Goal: Use online tool/utility: Utilize a website feature to perform a specific function

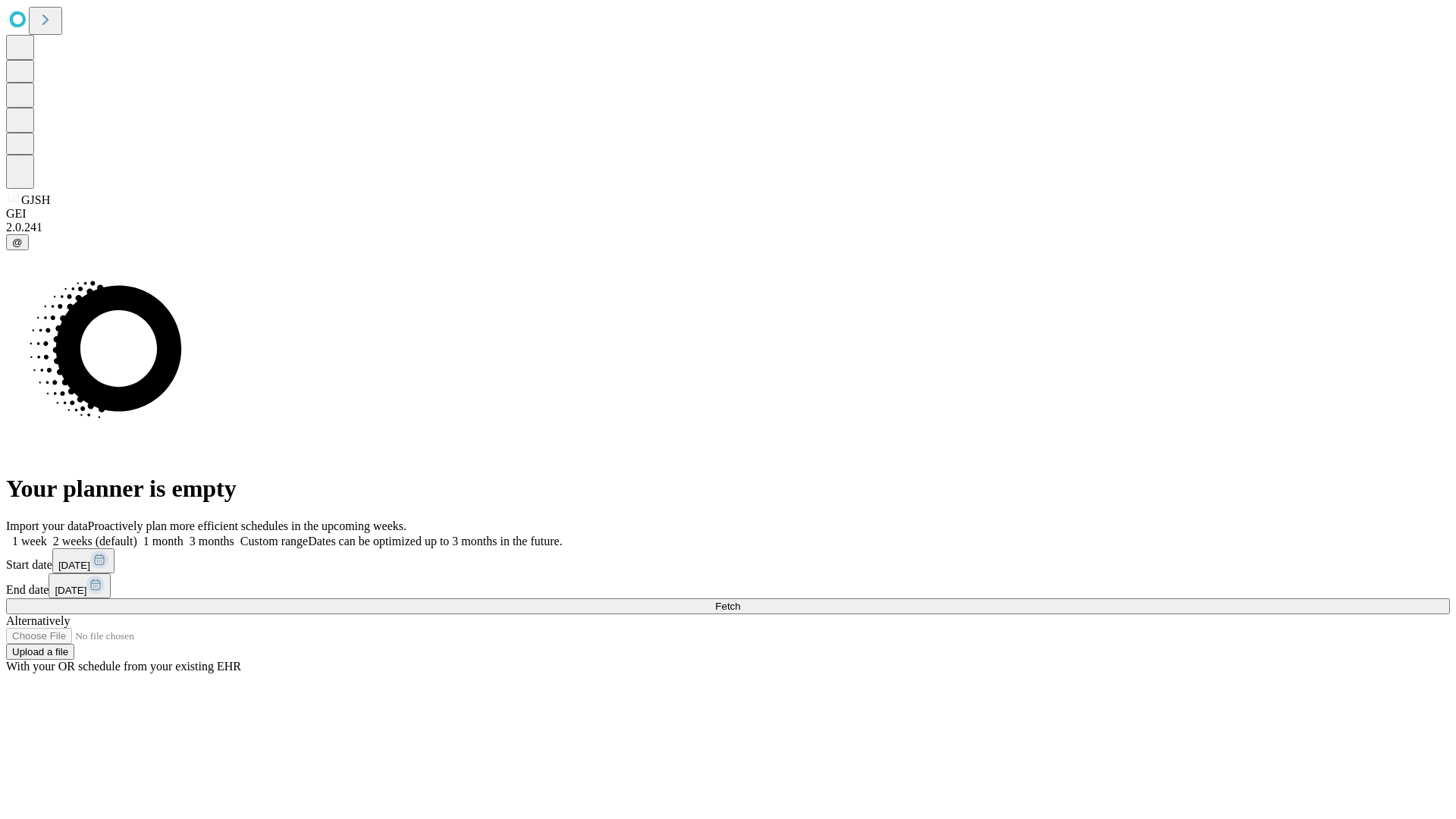
click at [740, 601] on span "Fetch" at bounding box center [727, 606] width 25 height 11
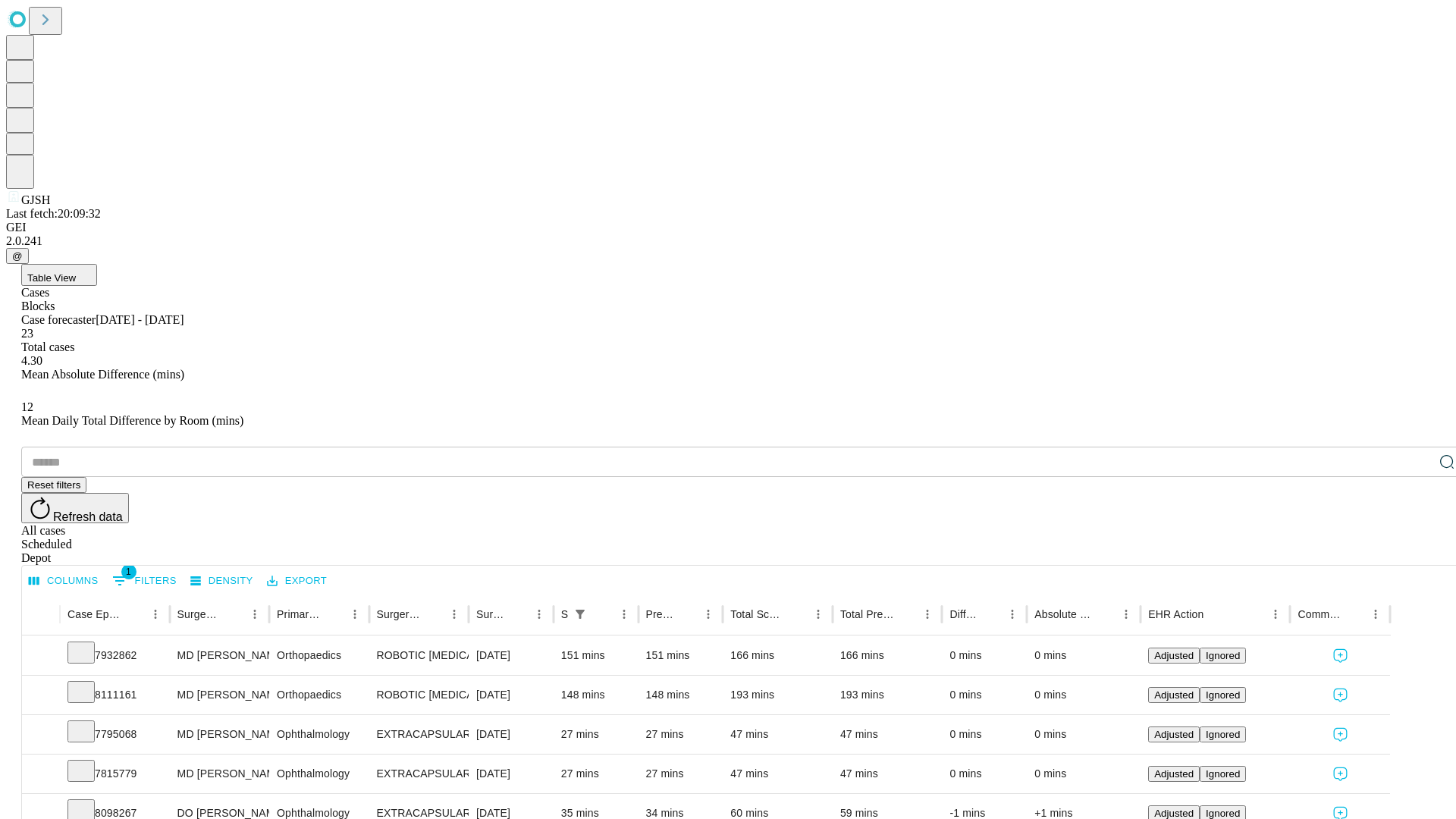
click at [76, 272] on span "Table View" at bounding box center [51, 278] width 48 height 11
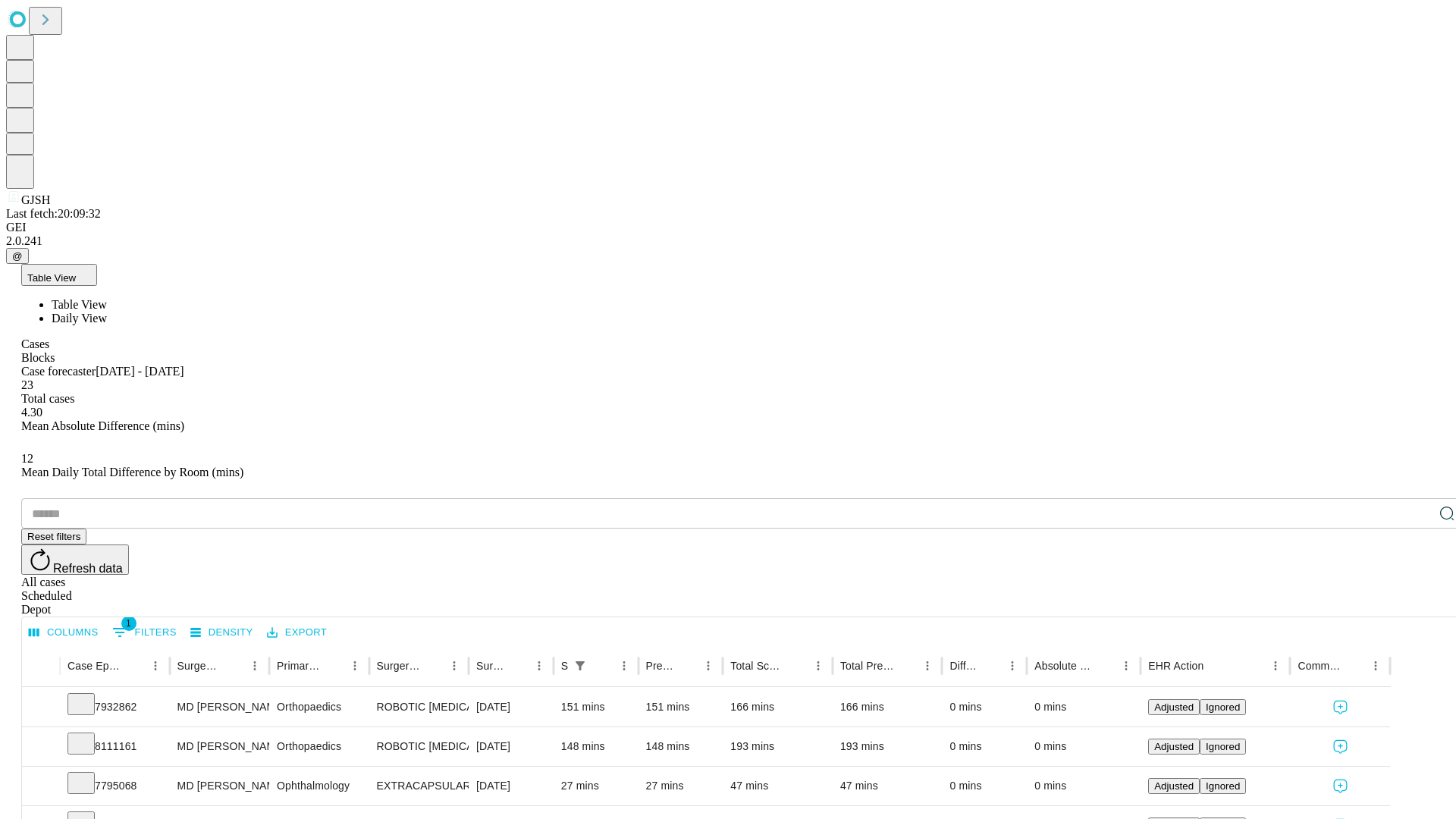
click at [107, 312] on span "Daily View" at bounding box center [79, 318] width 55 height 13
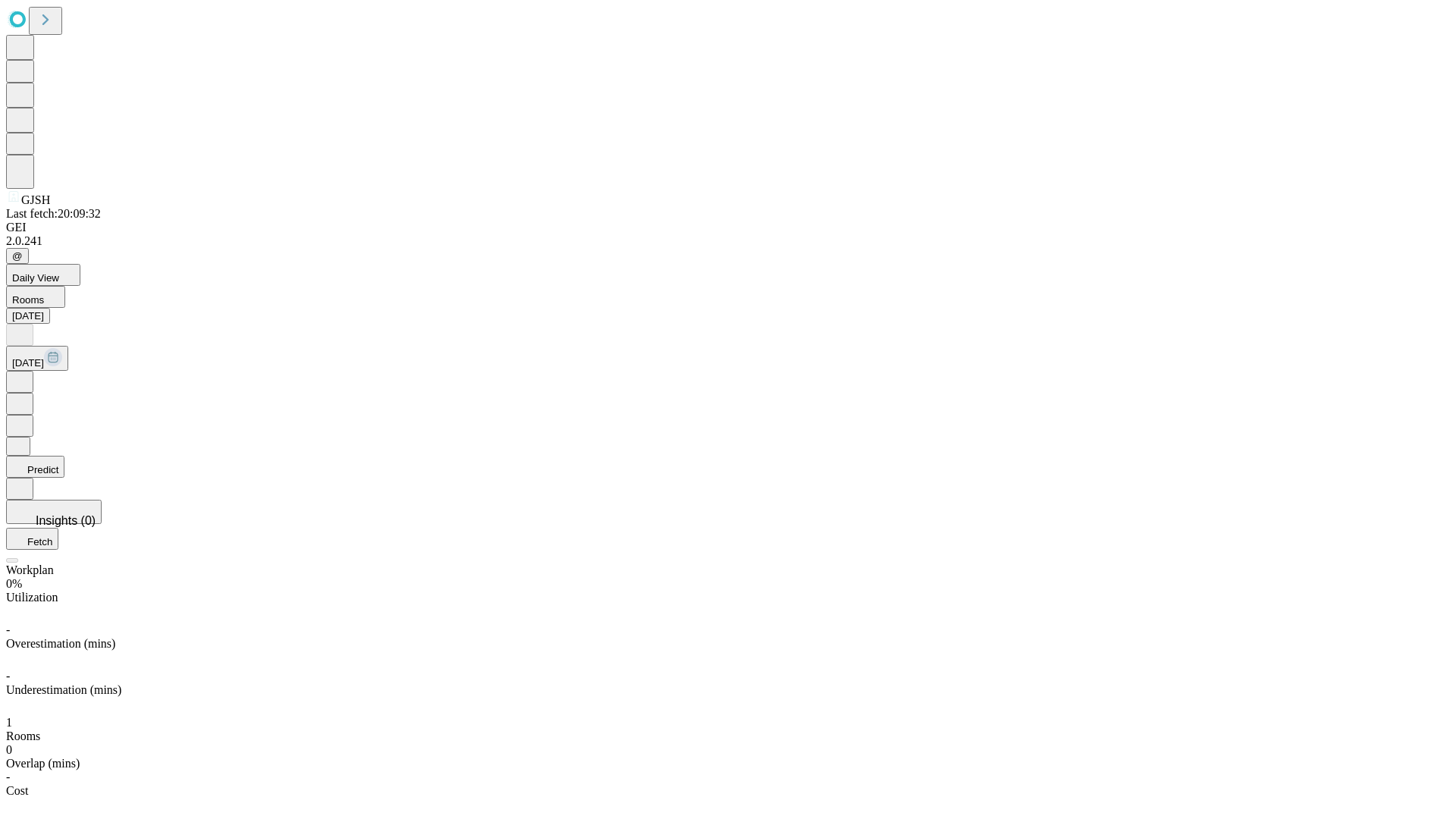
click at [65, 455] on button "Predict" at bounding box center [34, 466] width 58 height 22
